Goal: Task Accomplishment & Management: Use online tool/utility

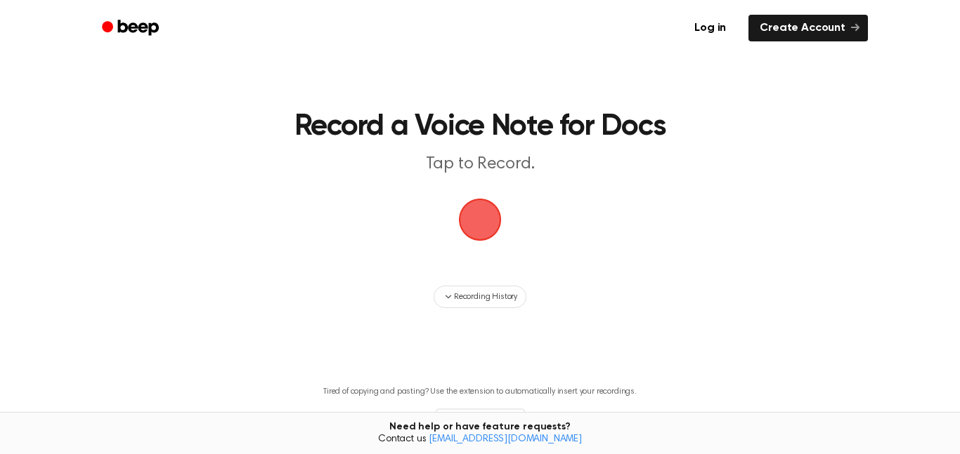
click at [484, 224] on span "button" at bounding box center [480, 220] width 56 height 56
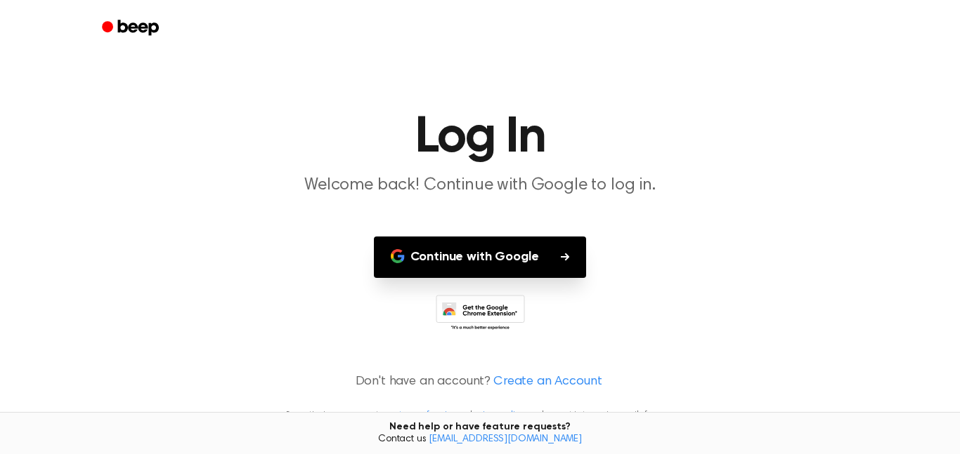
click at [506, 258] on button "Continue with Google" at bounding box center [480, 257] width 213 height 41
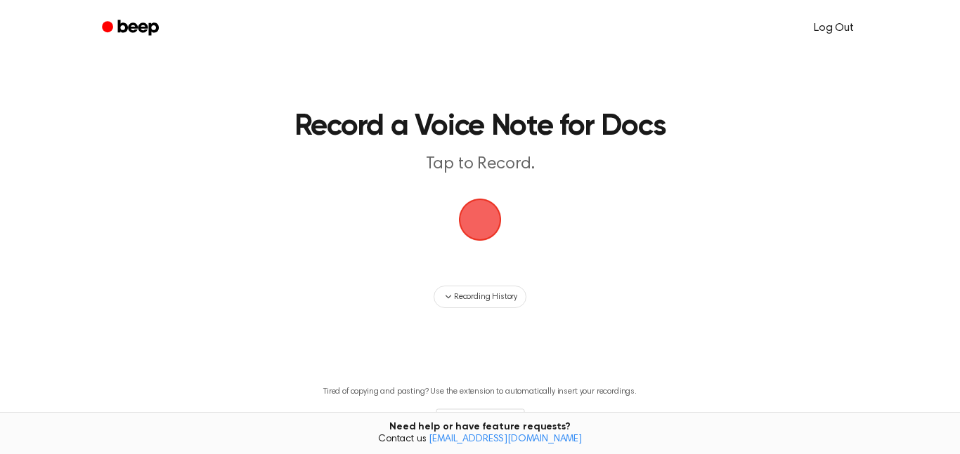
click at [831, 24] on link "Log Out" at bounding box center [833, 28] width 68 height 34
click at [731, 81] on main "Record a Voice Note for Docs Tap to Record. Recording History Tired of copying …" at bounding box center [480, 243] width 960 height 487
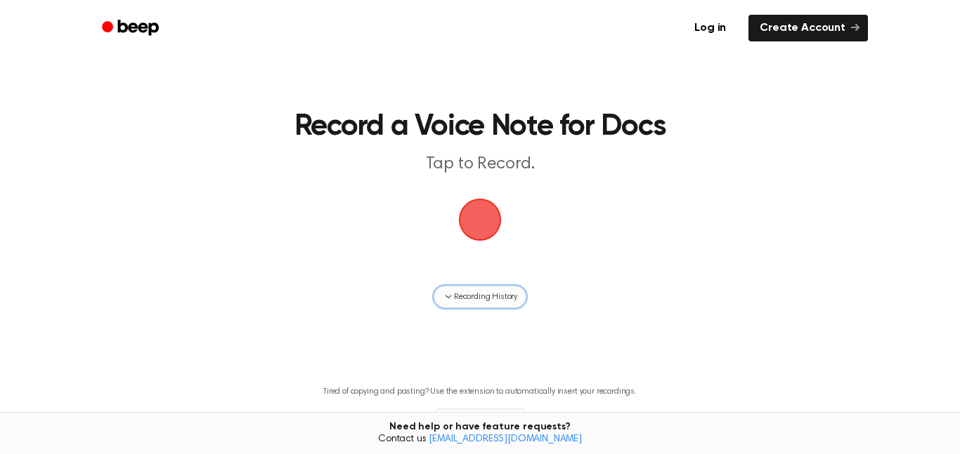
click at [491, 299] on span "Recording History" at bounding box center [485, 297] width 63 height 13
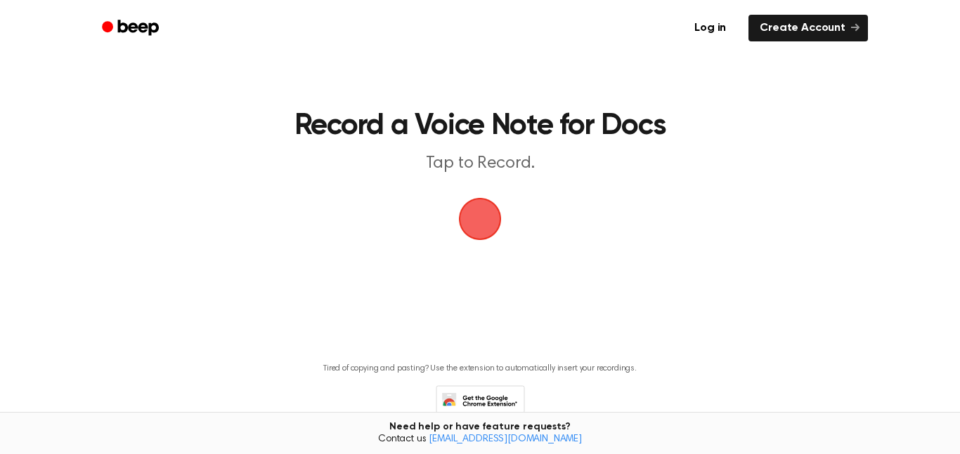
scroll to position [77, 0]
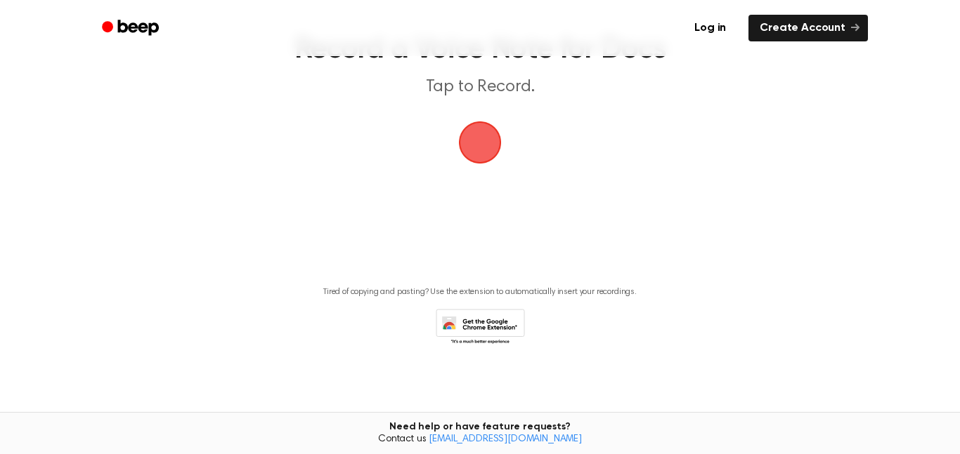
click at [476, 143] on span "button" at bounding box center [479, 142] width 59 height 59
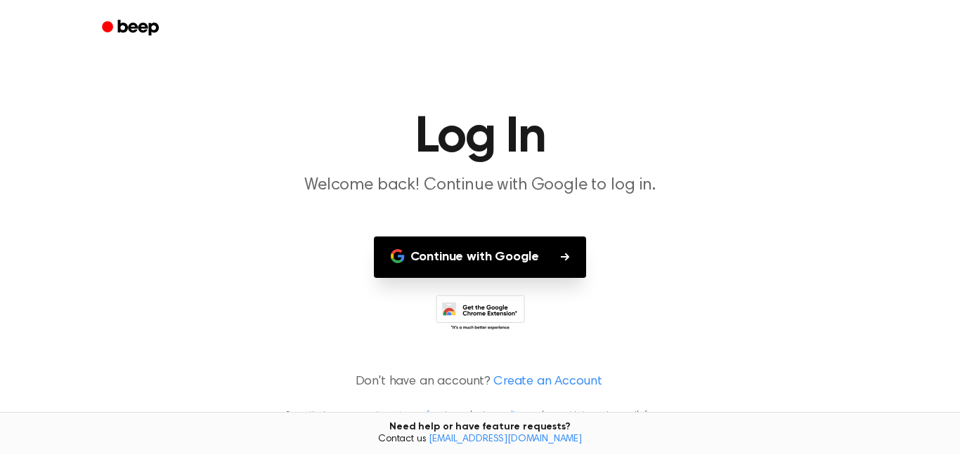
click at [523, 263] on button "Continue with Google" at bounding box center [480, 257] width 213 height 41
